Goal: Task Accomplishment & Management: Use online tool/utility

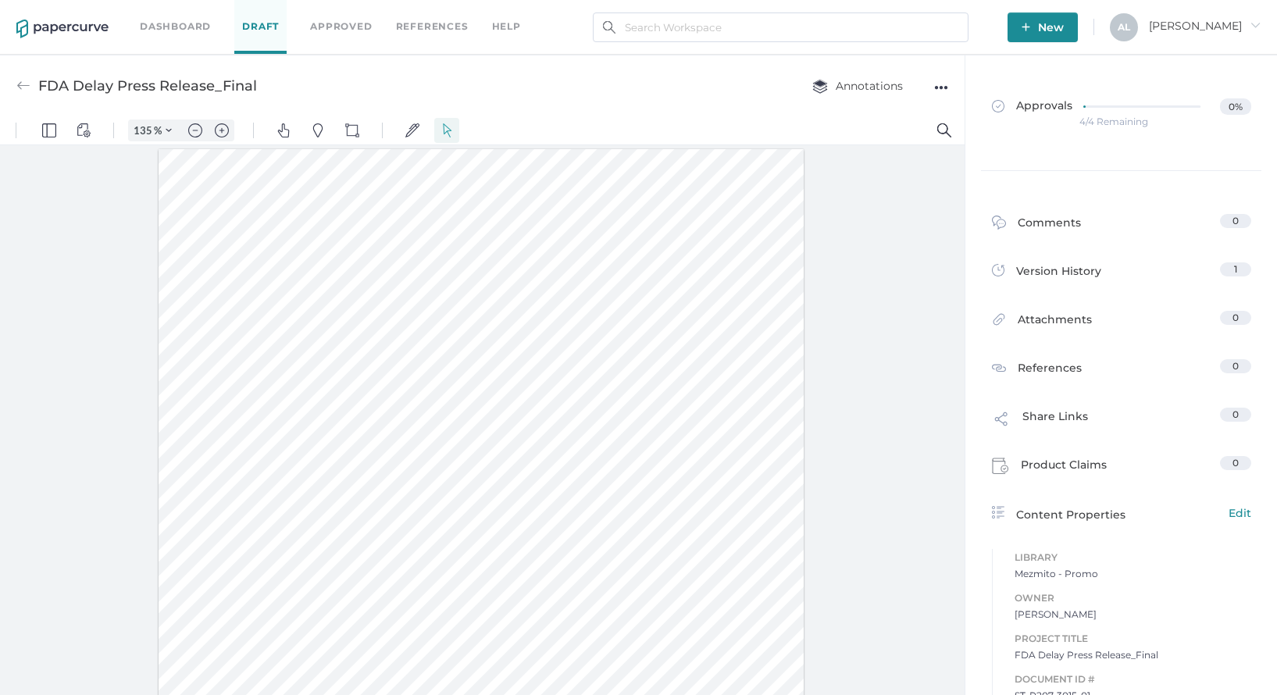
click at [163, 26] on link "Dashboard" at bounding box center [175, 26] width 71 height 17
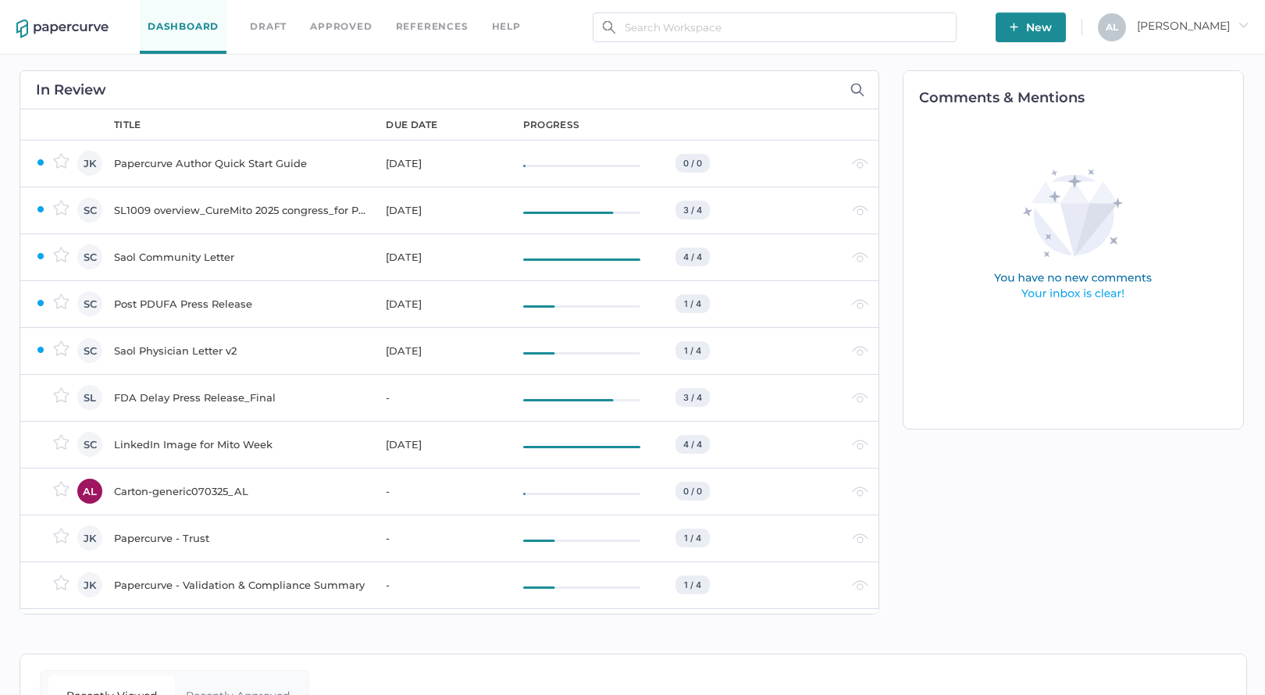
click at [198, 258] on div "Saol Community Letter" at bounding box center [240, 257] width 253 height 19
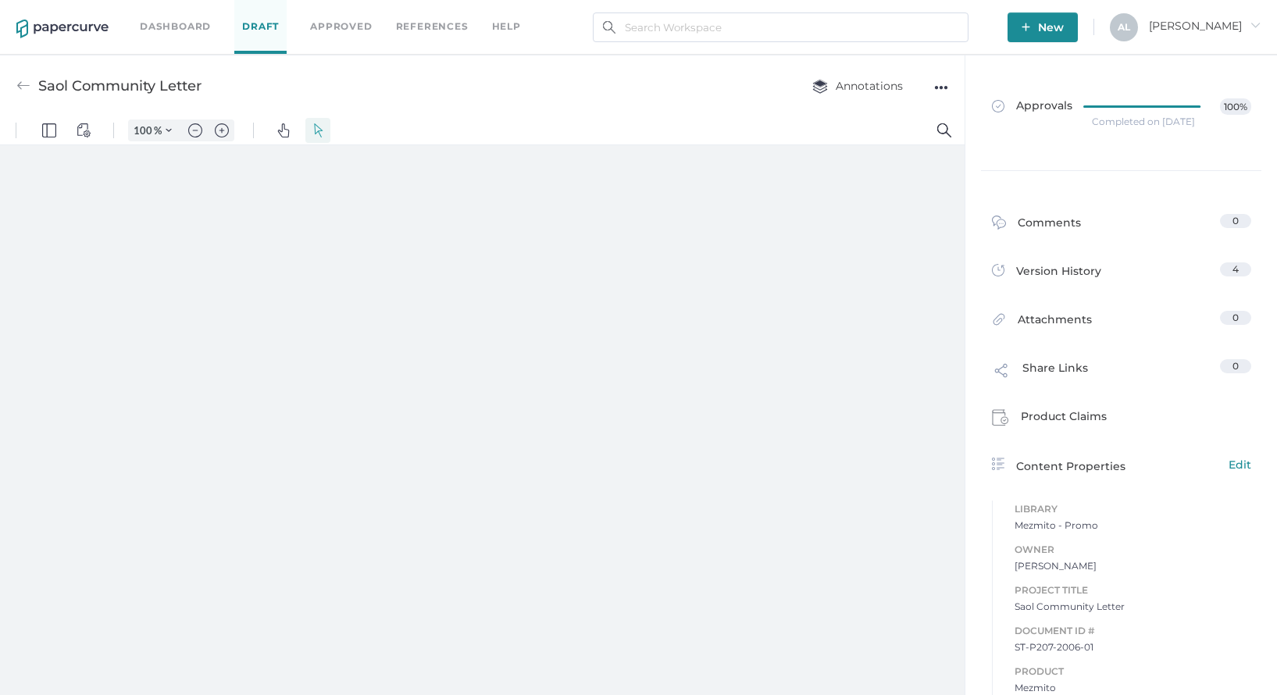
type input "135"
